Goal: Share content

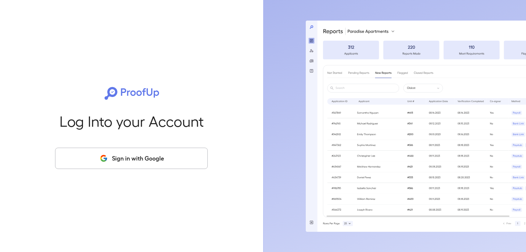
click at [144, 162] on button "Sign in with Google" at bounding box center [131, 158] width 153 height 21
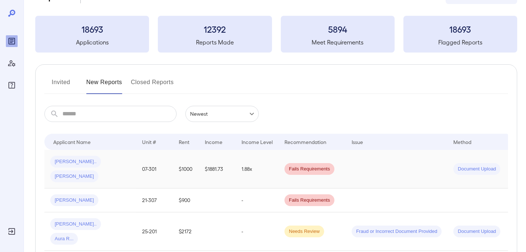
scroll to position [65, 0]
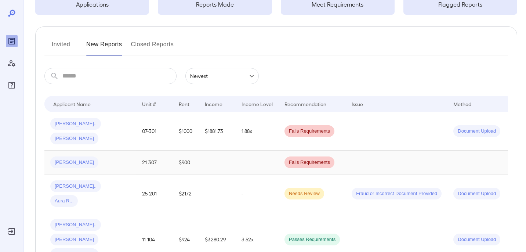
click at [303, 159] on span "Fails Requirements" at bounding box center [309, 162] width 50 height 7
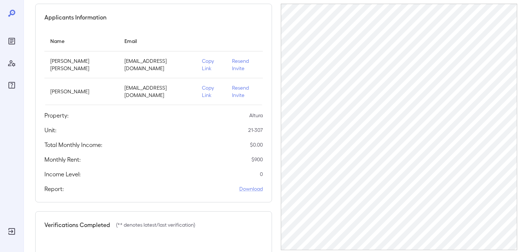
scroll to position [65, 0]
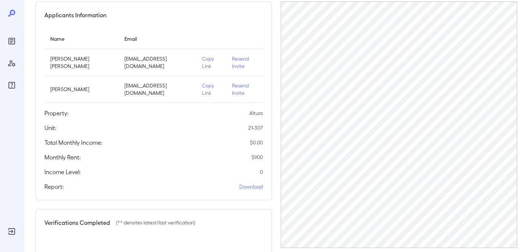
click at [202, 82] on p "Copy Link" at bounding box center [211, 89] width 18 height 15
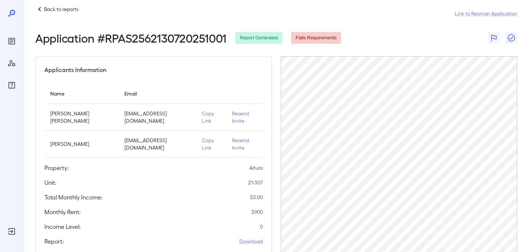
scroll to position [9, 0]
click at [202, 137] on p "Copy Link" at bounding box center [211, 144] width 18 height 15
